Goal: Navigation & Orientation: Find specific page/section

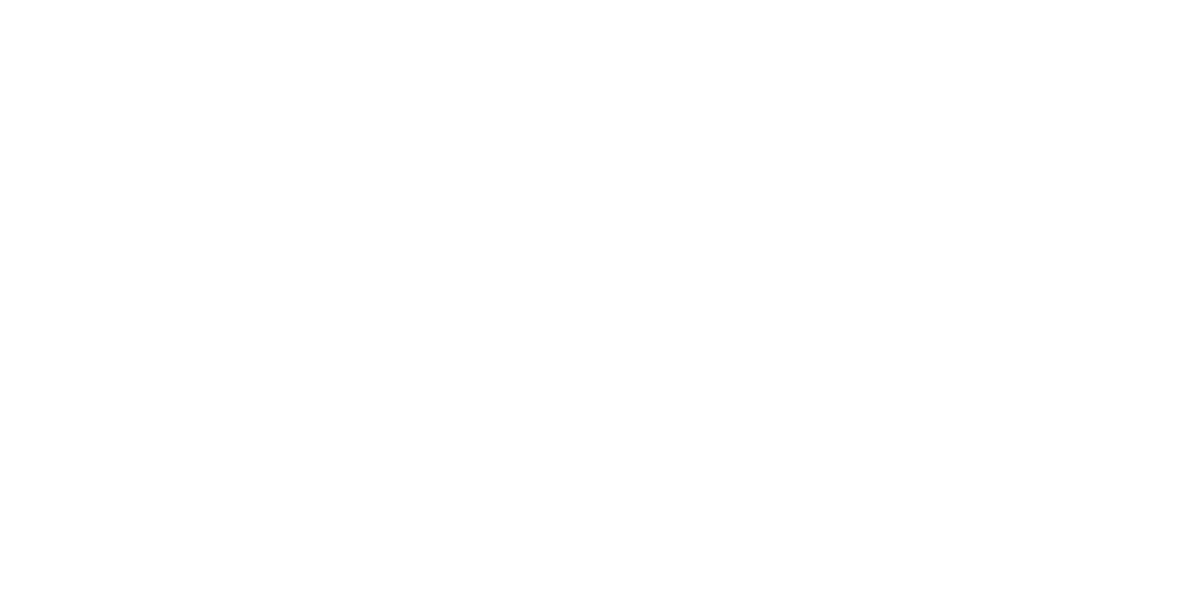
click at [37, 5] on html at bounding box center [601, 2] width 1203 height 5
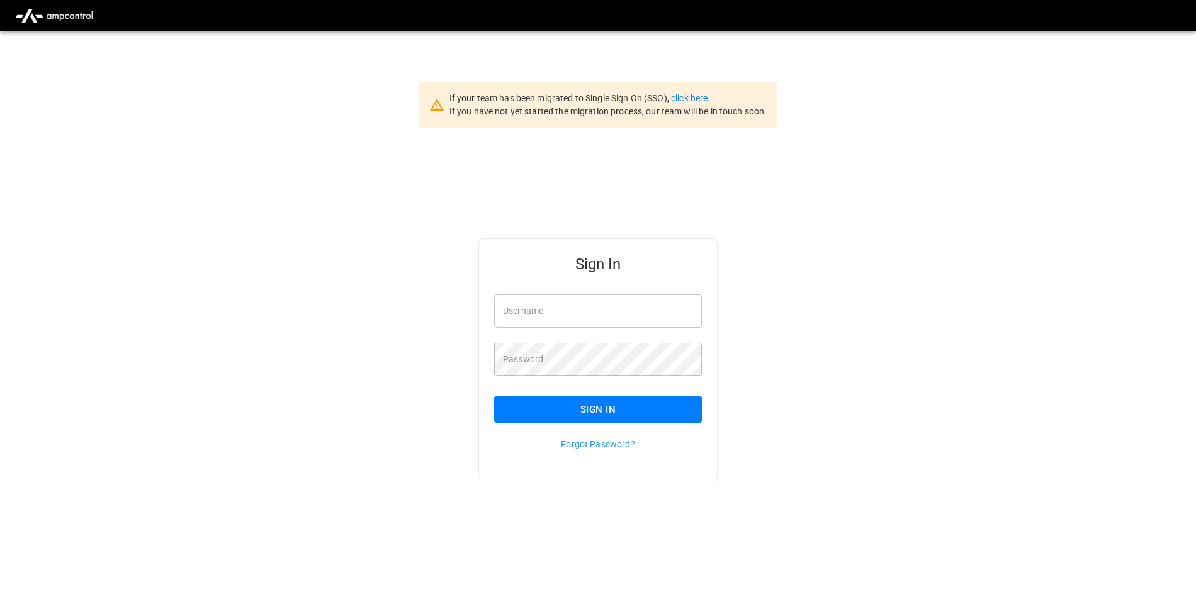
type input "**********"
click at [627, 405] on button "Sign In" at bounding box center [598, 409] width 208 height 26
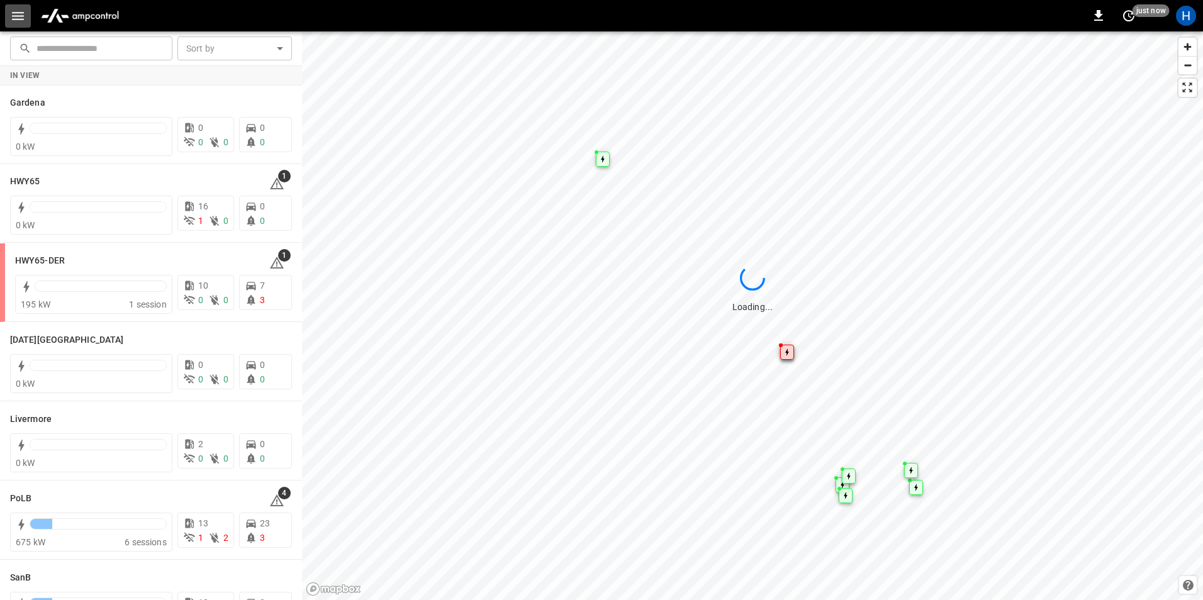
click at [9, 18] on button "button" at bounding box center [18, 15] width 26 height 23
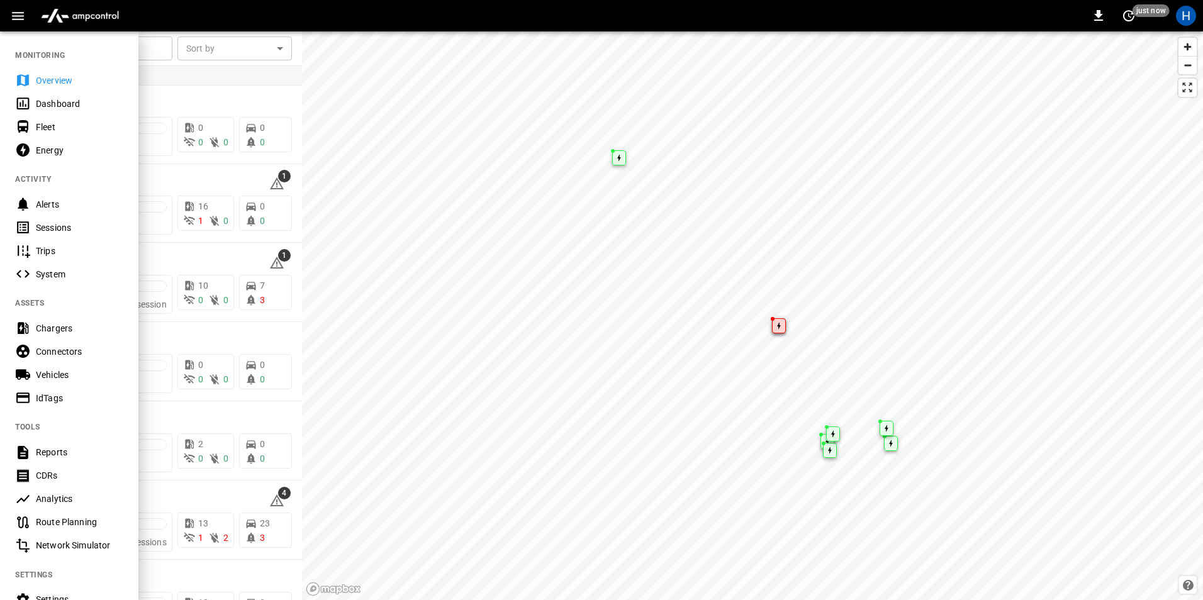
drag, startPoint x: 38, startPoint y: 110, endPoint x: 126, endPoint y: 124, distance: 89.2
click at [38, 110] on div "Dashboard" at bounding box center [69, 103] width 138 height 23
